Goal: Use online tool/utility: Utilize a website feature to perform a specific function

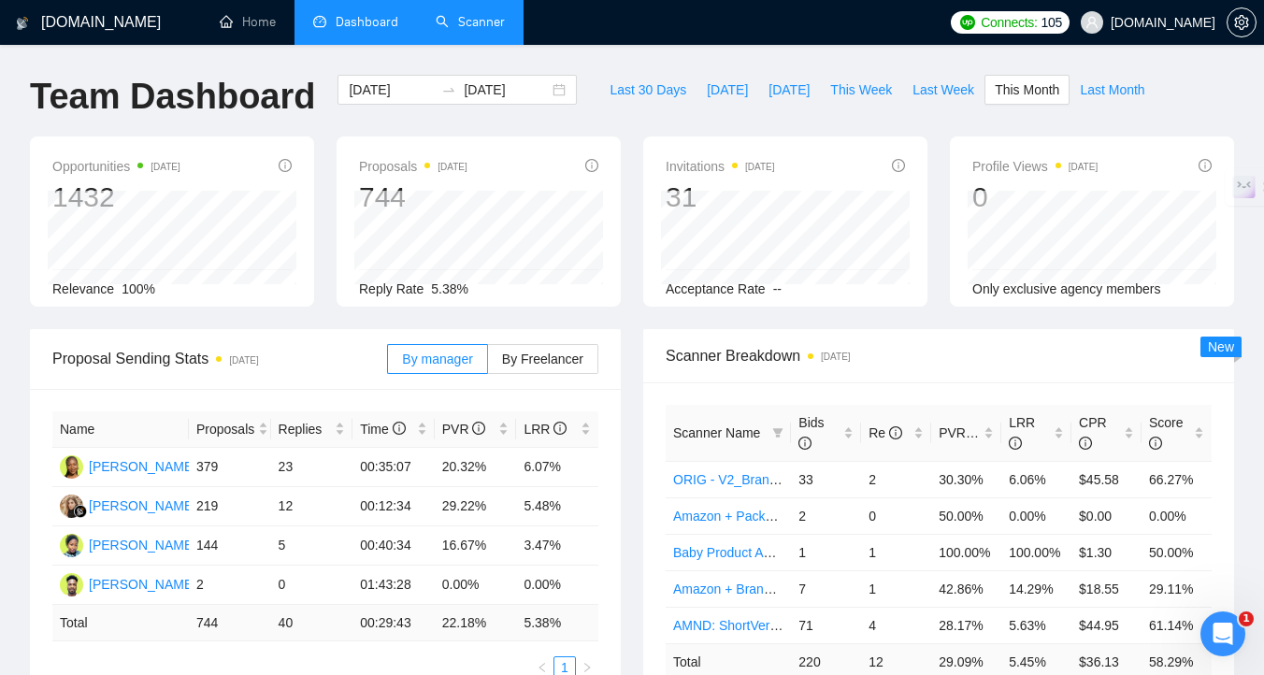
click at [483, 30] on link "Scanner" at bounding box center [470, 22] width 69 height 16
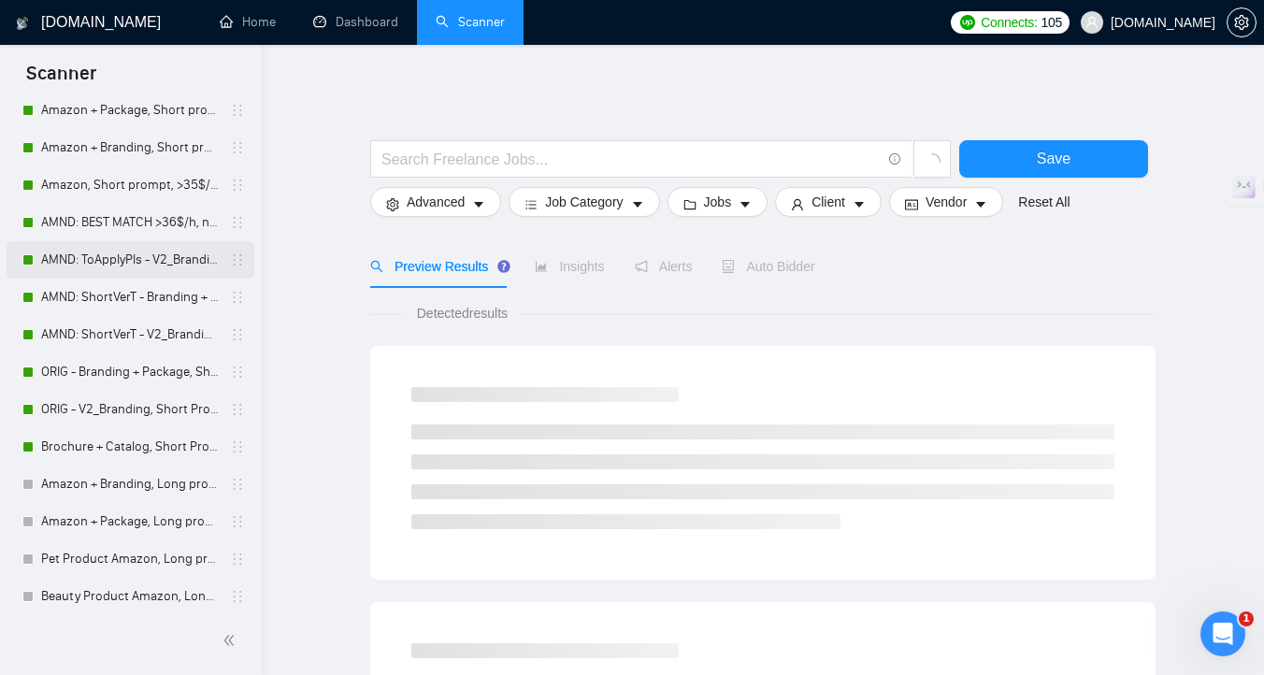
scroll to position [244, 0]
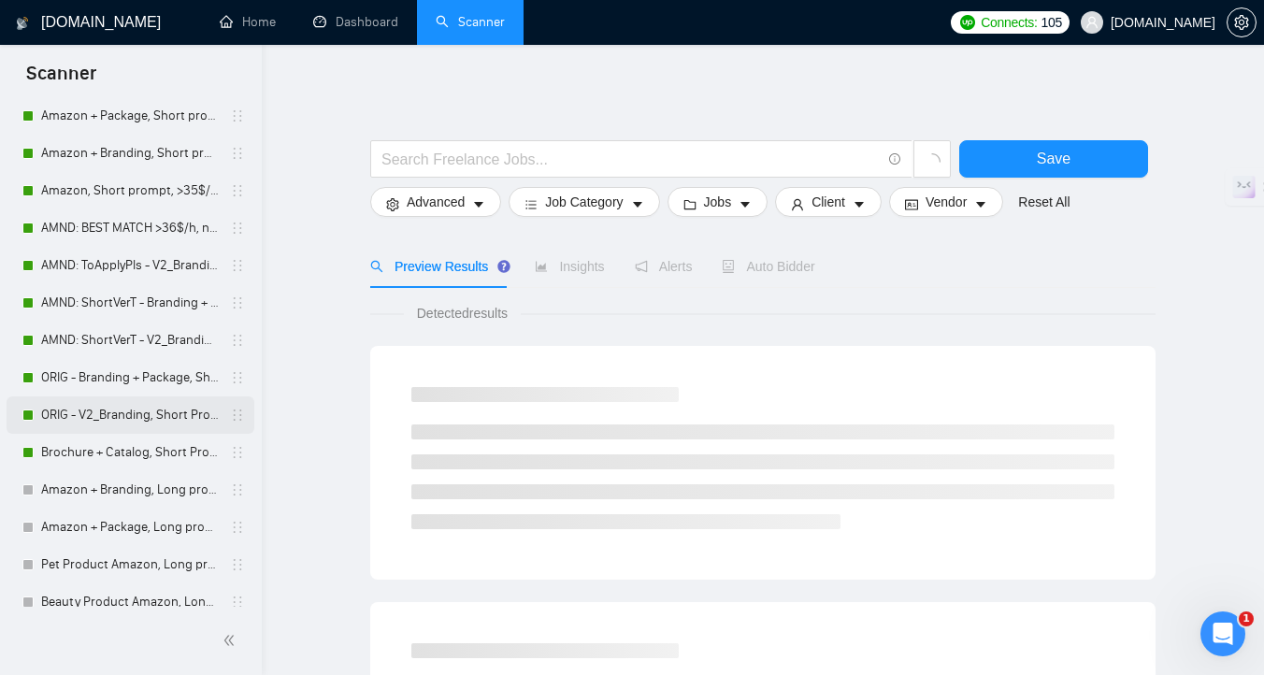
click at [123, 407] on link "ORIG - V2_Branding, Short Prompt, >36$/h, no agency" at bounding box center [130, 414] width 178 height 37
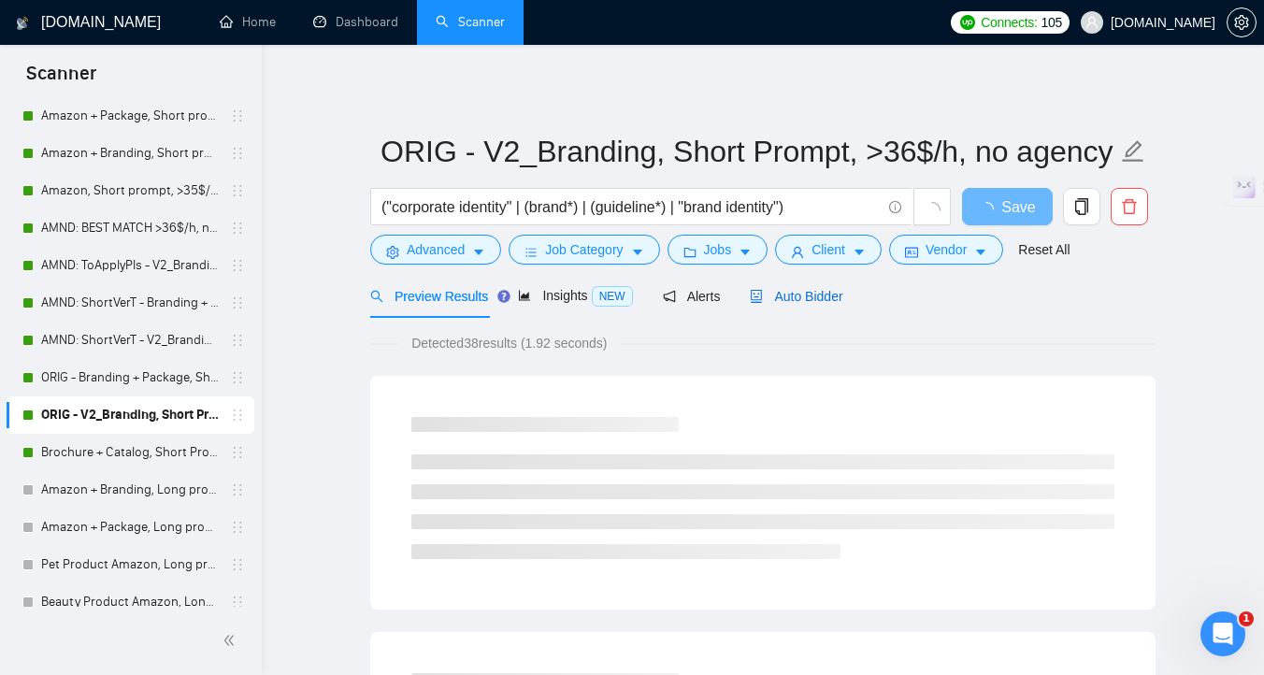
click at [822, 300] on span "Auto Bidder" at bounding box center [796, 296] width 93 height 15
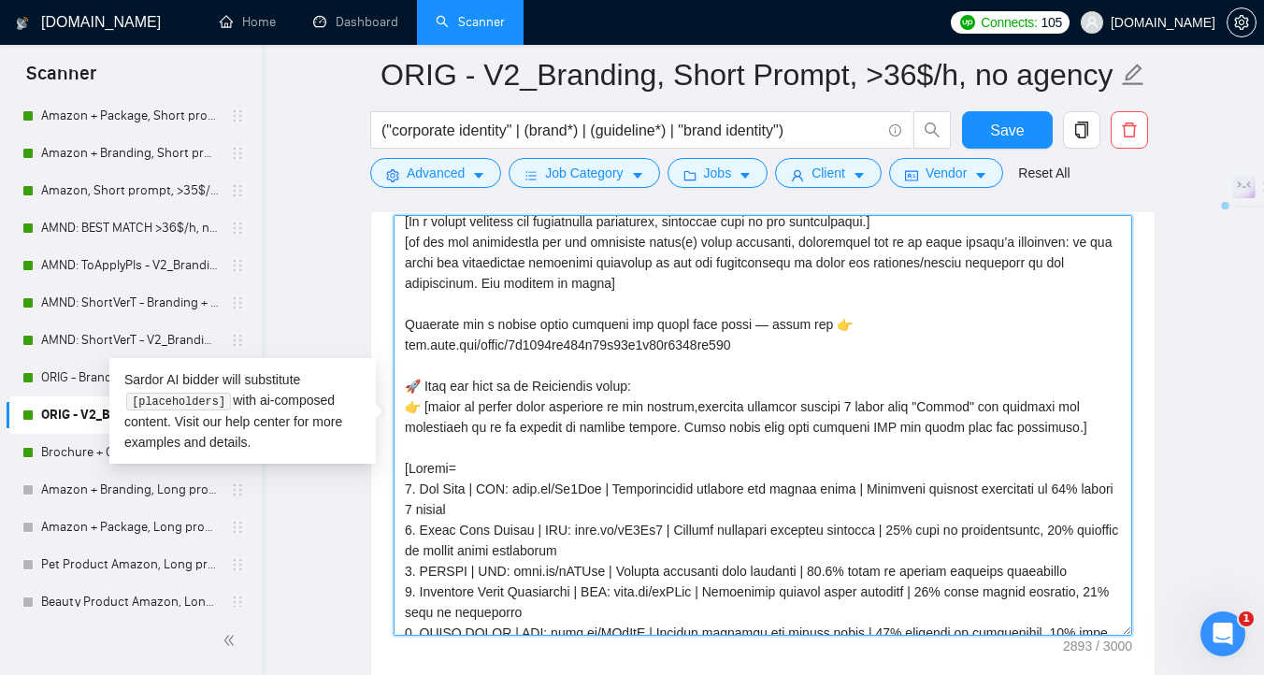
scroll to position [269, 0]
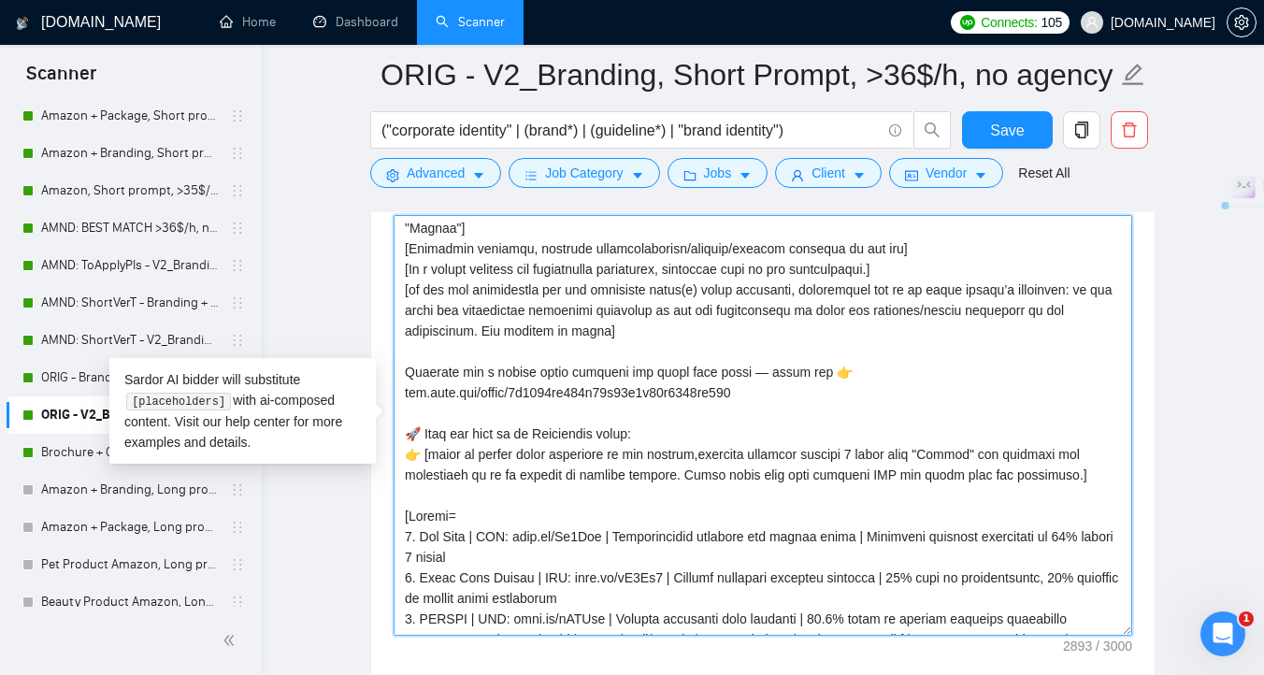
drag, startPoint x: 403, startPoint y: 229, endPoint x: 683, endPoint y: 331, distance: 298.3
click at [683, 331] on textarea "Cover letter template:" at bounding box center [762, 425] width 738 height 421
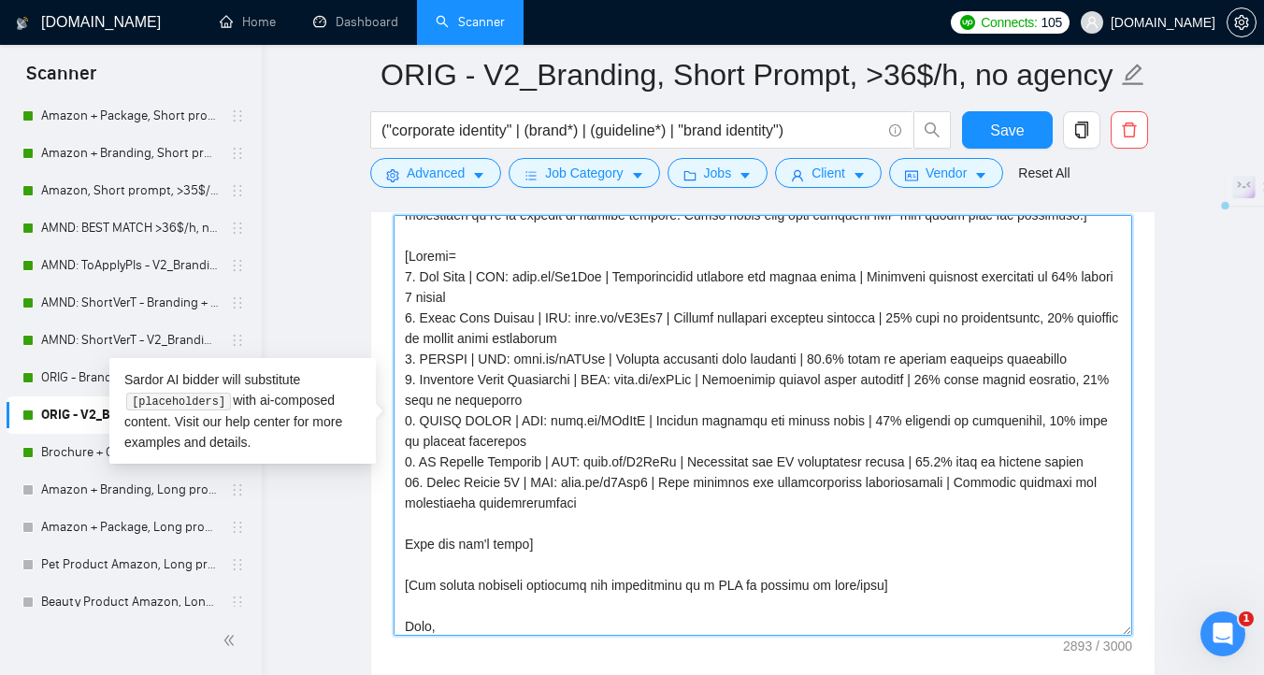
scroll to position [555, 0]
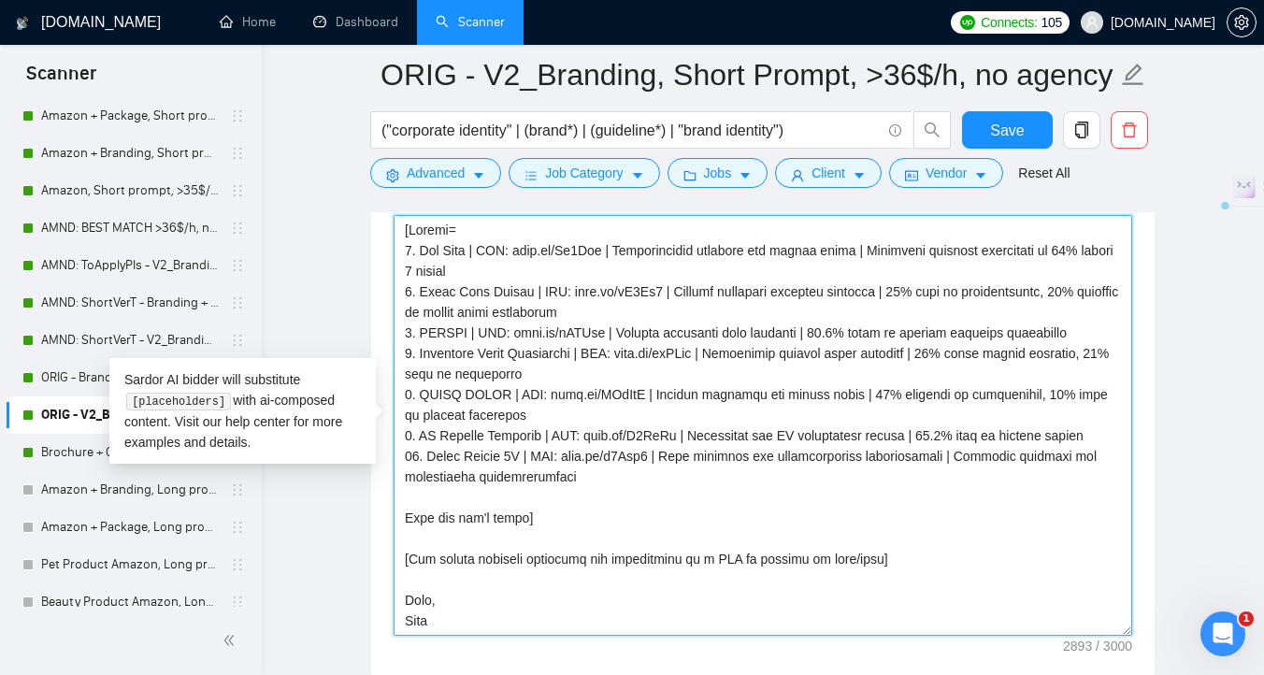
drag, startPoint x: 399, startPoint y: 557, endPoint x: 459, endPoint y: 619, distance: 85.9
click at [459, 619] on textarea "Cover letter template:" at bounding box center [762, 425] width 738 height 421
